Goal: Find specific page/section: Find specific page/section

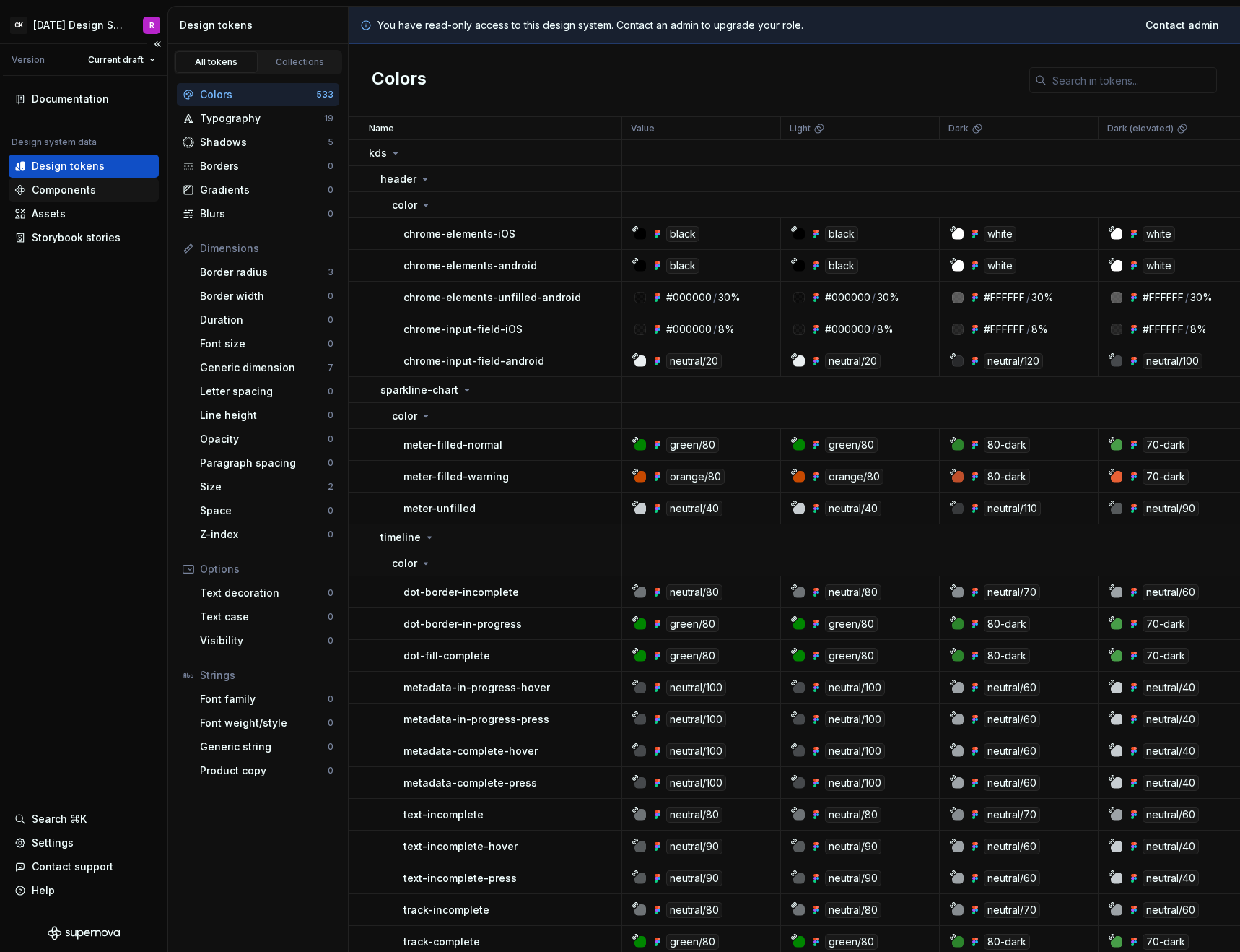
click at [35, 191] on div "Components" at bounding box center [64, 190] width 64 height 15
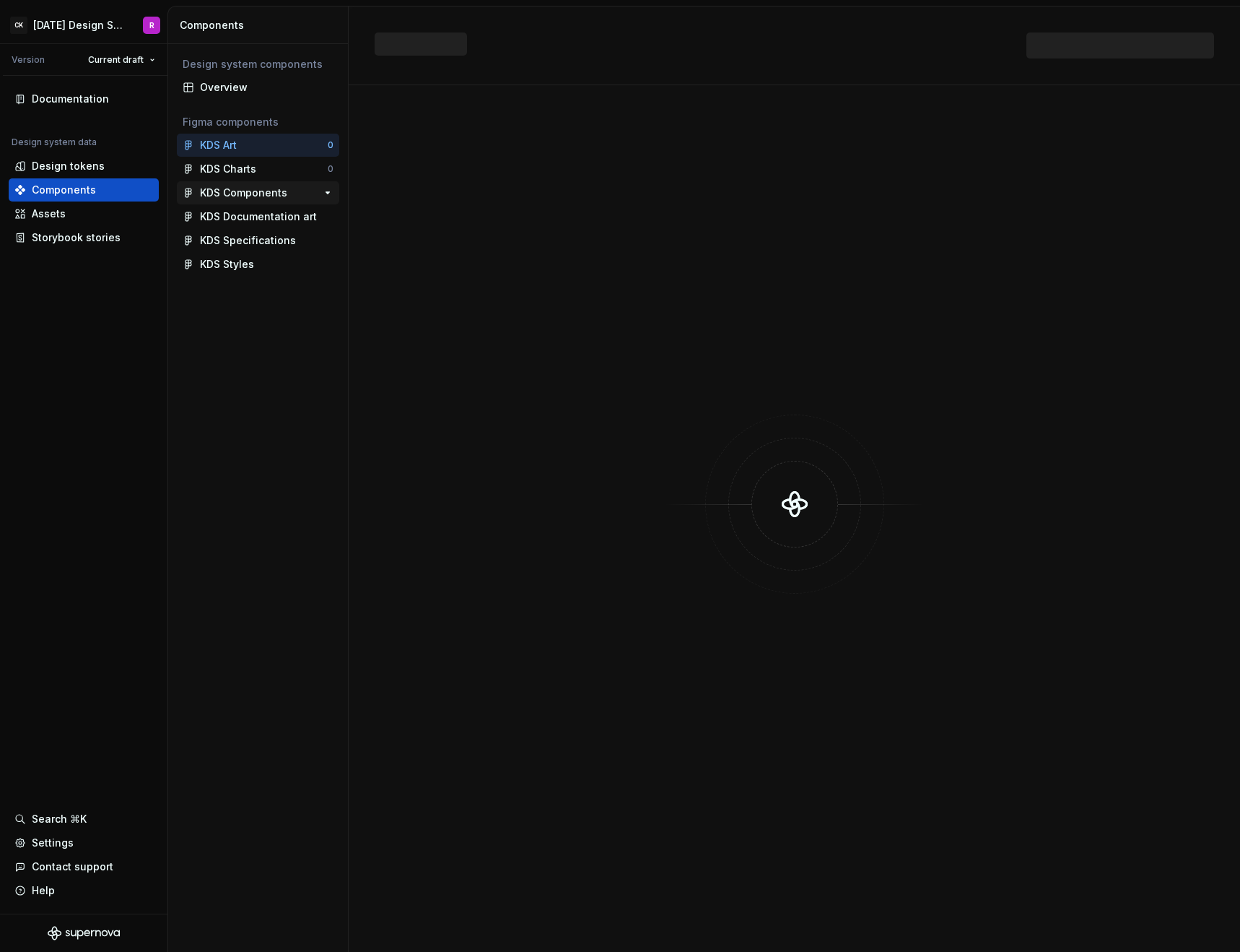
click at [265, 188] on div "KDS Art 0 KDS Charts 0 KDS Components 0 KDS Documentation art KDS Specification…" at bounding box center [258, 205] width 163 height 142
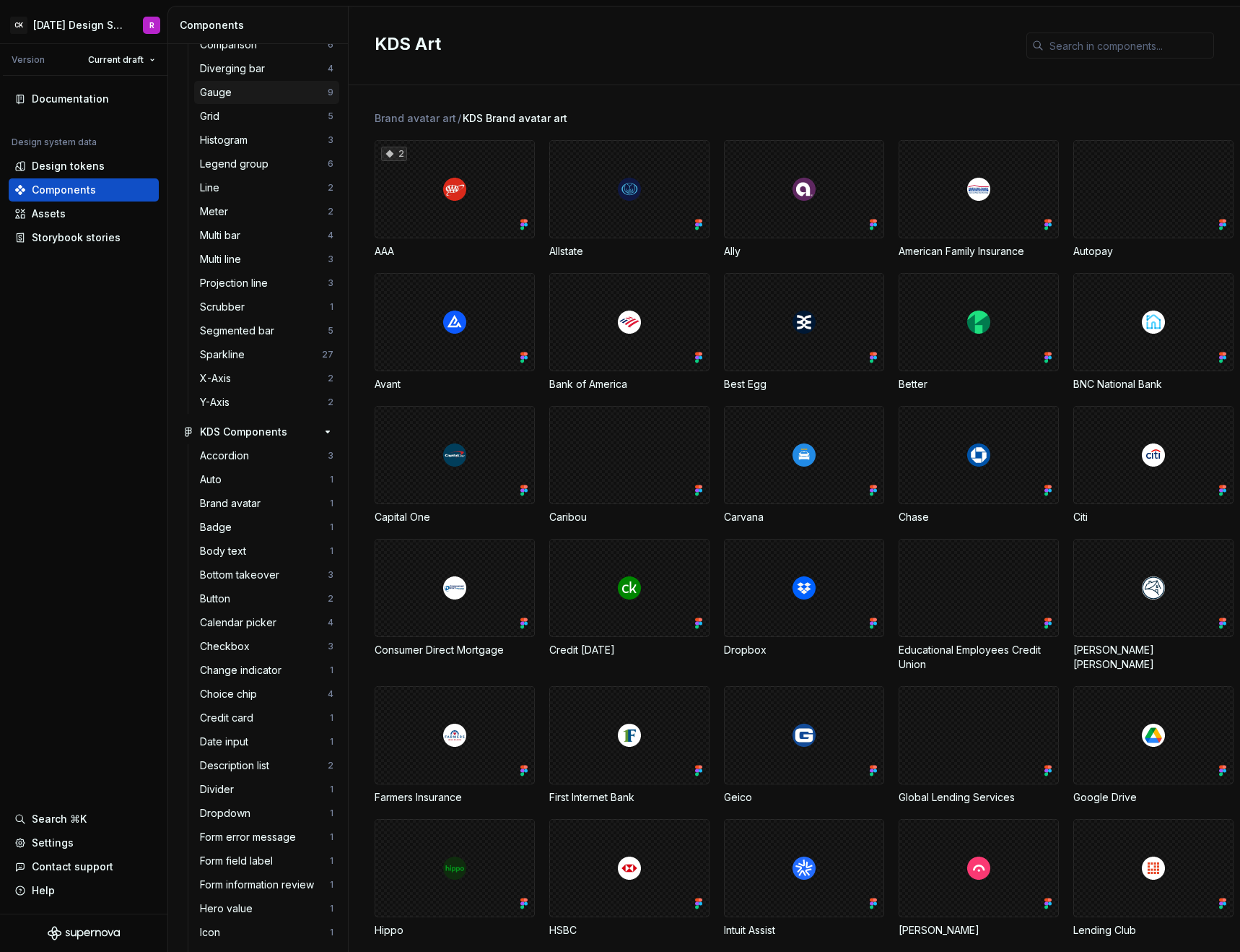
scroll to position [131, 0]
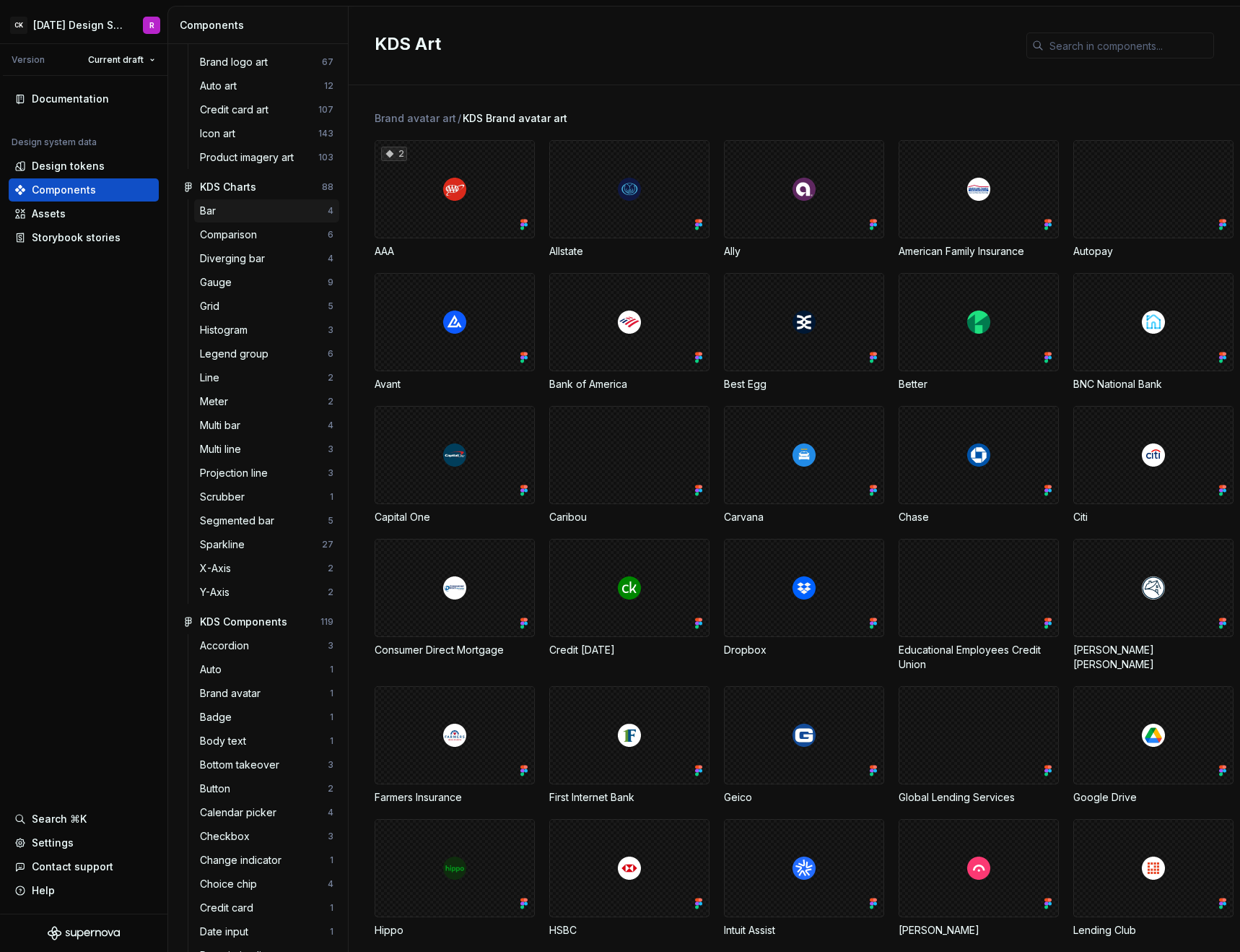
click at [250, 213] on div "Bar" at bounding box center [264, 211] width 128 height 15
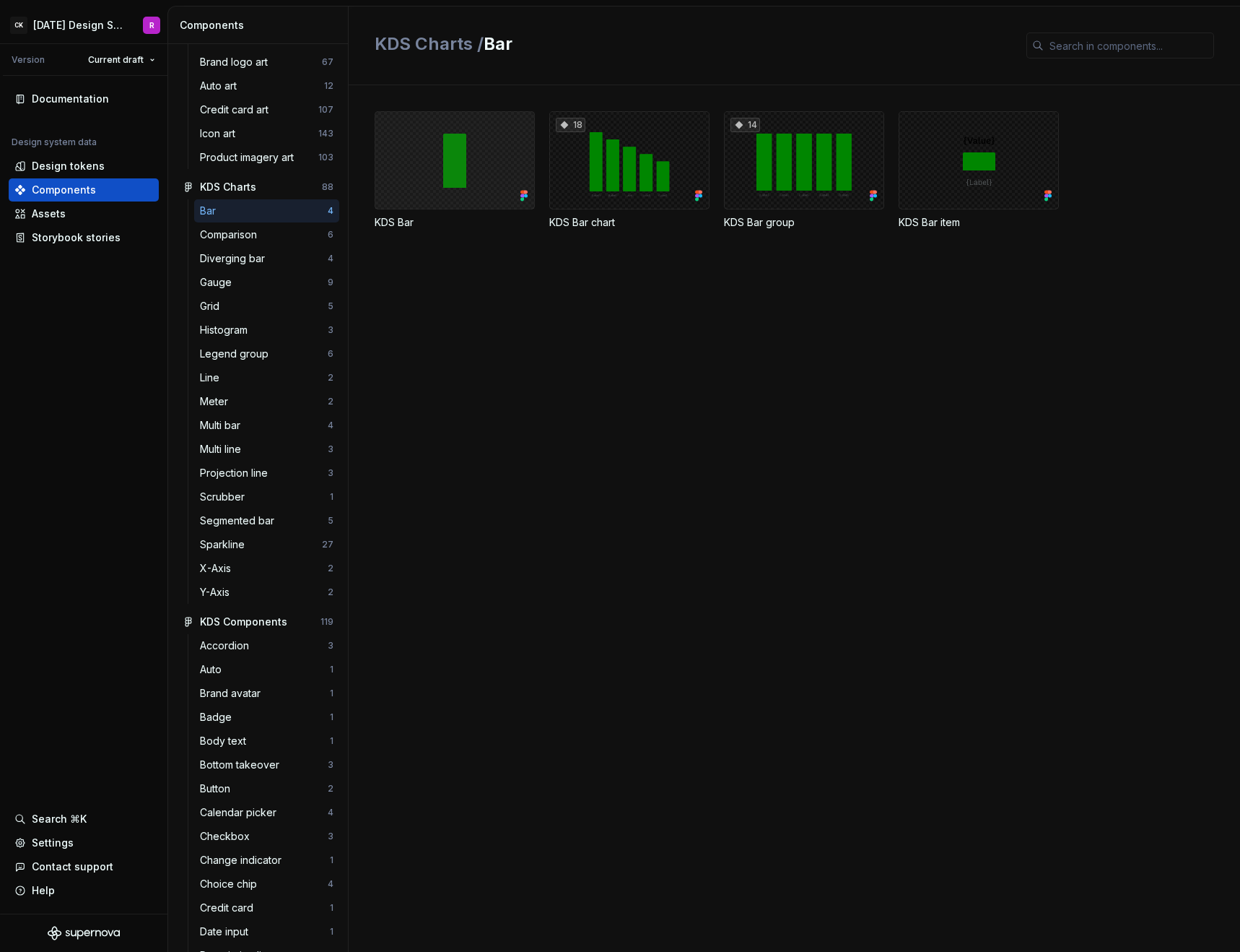
click at [463, 174] on div at bounding box center [454, 160] width 160 height 98
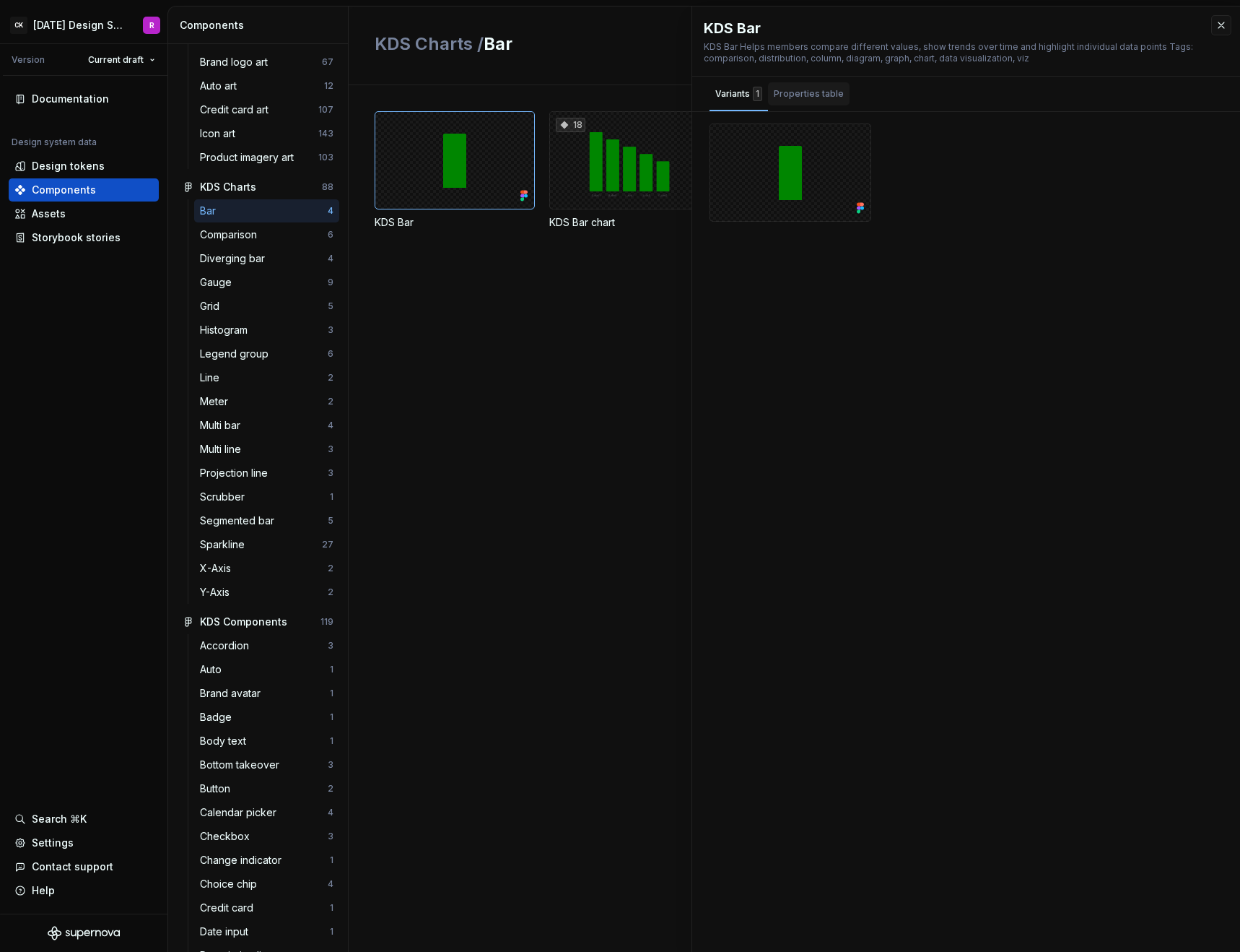
click at [796, 95] on div "Properties table" at bounding box center [808, 94] width 70 height 15
click at [745, 93] on div "Variants 1" at bounding box center [739, 94] width 47 height 15
click at [544, 317] on div "KDS Bar 18 KDS Bar chart 14 KDS Bar group KDS Bar item" at bounding box center [807, 518] width 865 height 866
click at [80, 102] on div "Documentation" at bounding box center [70, 99] width 78 height 15
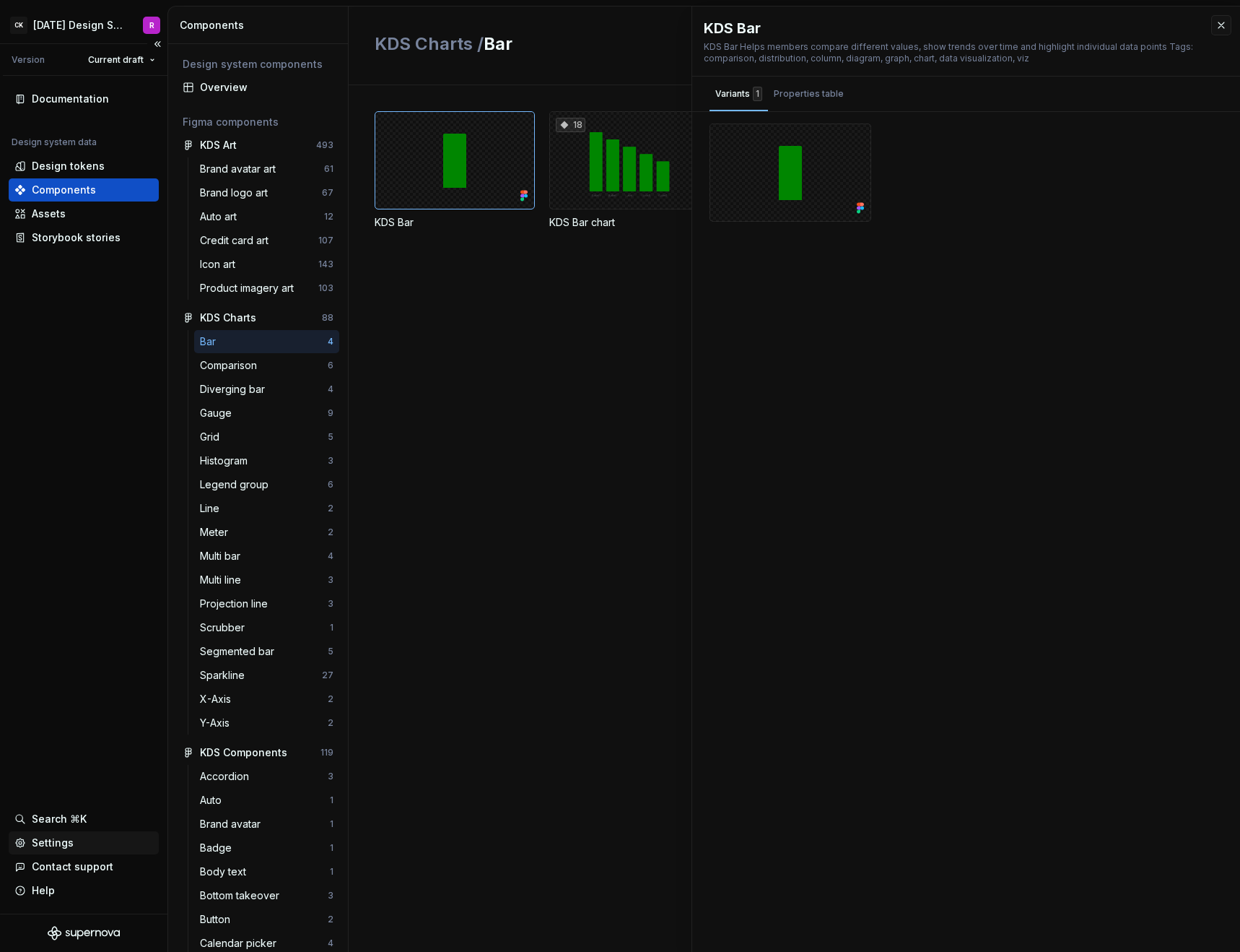
click at [44, 837] on div "Settings" at bounding box center [52, 843] width 42 height 15
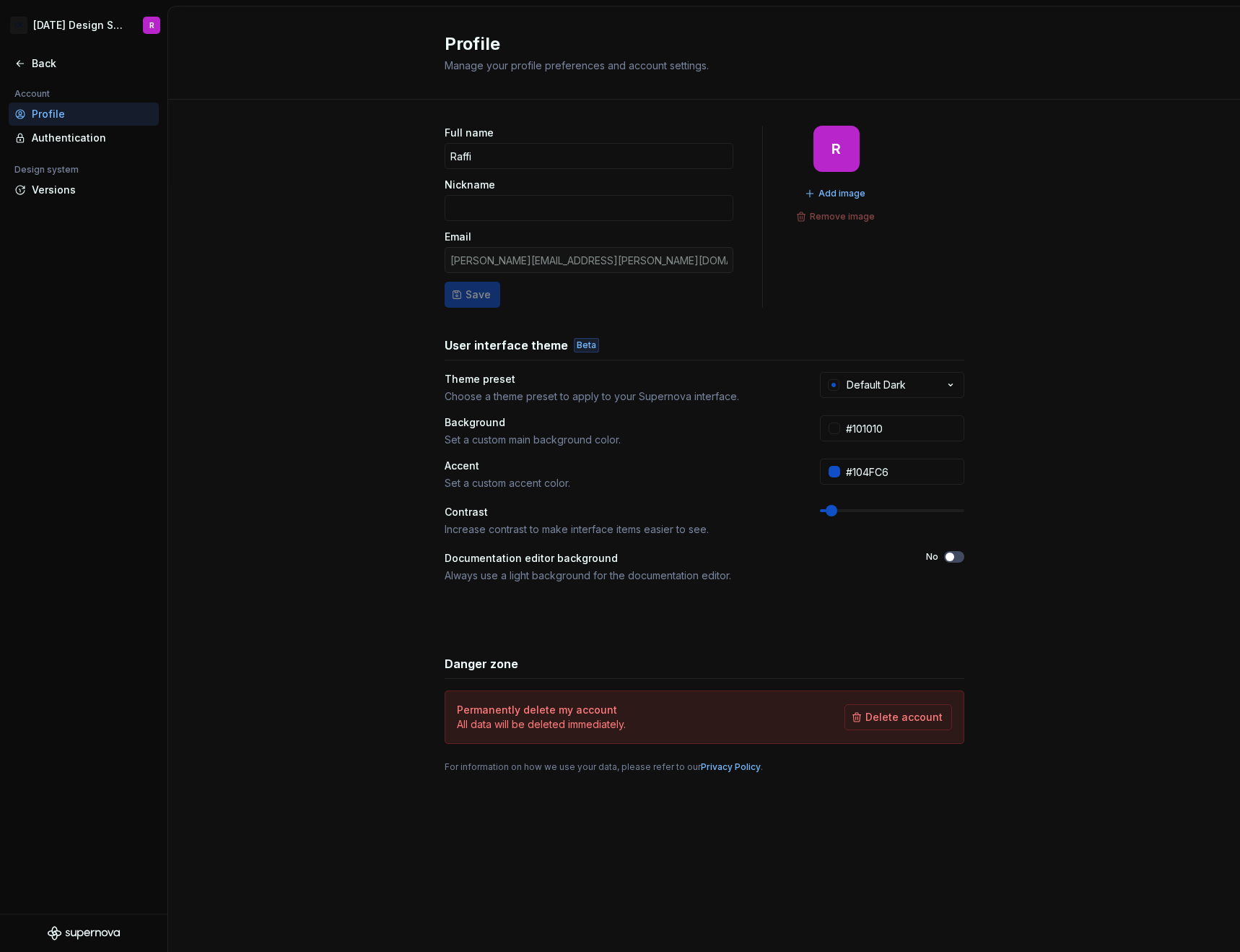
click at [47, 115] on div "Profile" at bounding box center [92, 115] width 121 height 15
click at [309, 330] on div "Full name Raffi Nickname Email rufino.brobst@creditkarma.com Save R Add image R…" at bounding box center [704, 463] width 1072 height 728
